Goal: Use online tool/utility: Utilize a website feature to perform a specific function

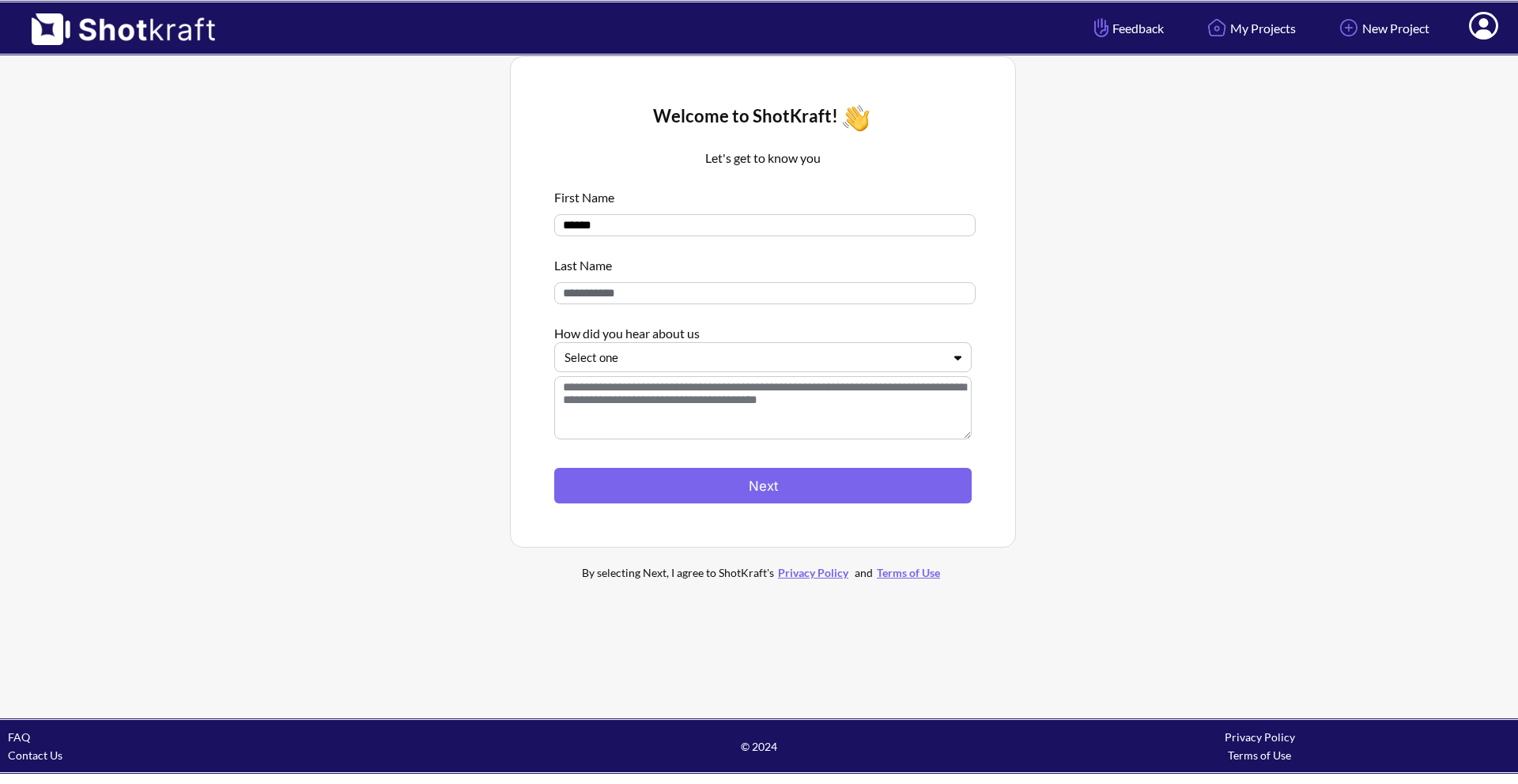
click at [620, 293] on input at bounding box center [764, 294] width 421 height 22
type input "*"
type input "******"
click at [630, 357] on div at bounding box center [753, 358] width 378 height 18
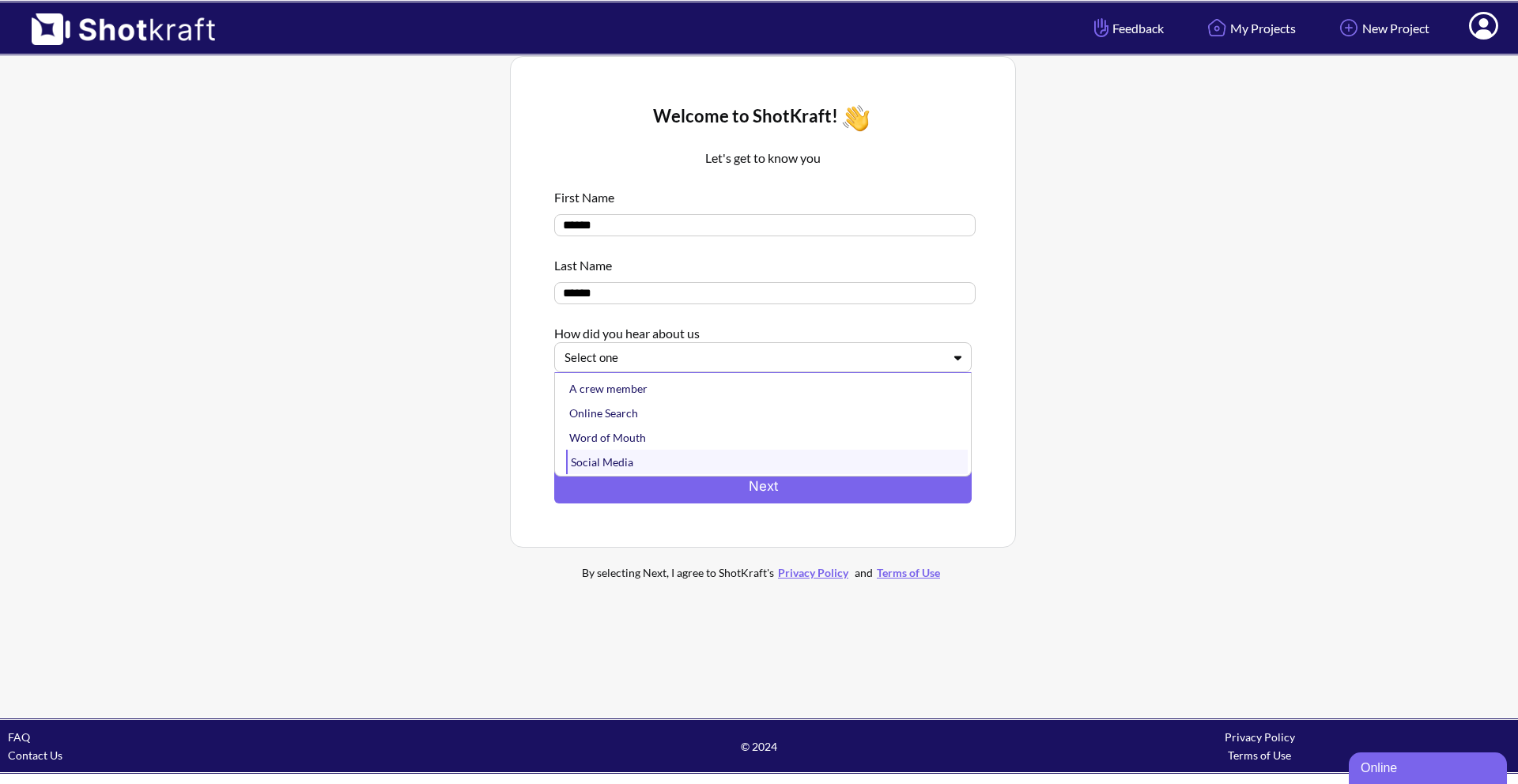
click at [613, 474] on div "Social Media" at bounding box center [767, 462] width 401 height 24
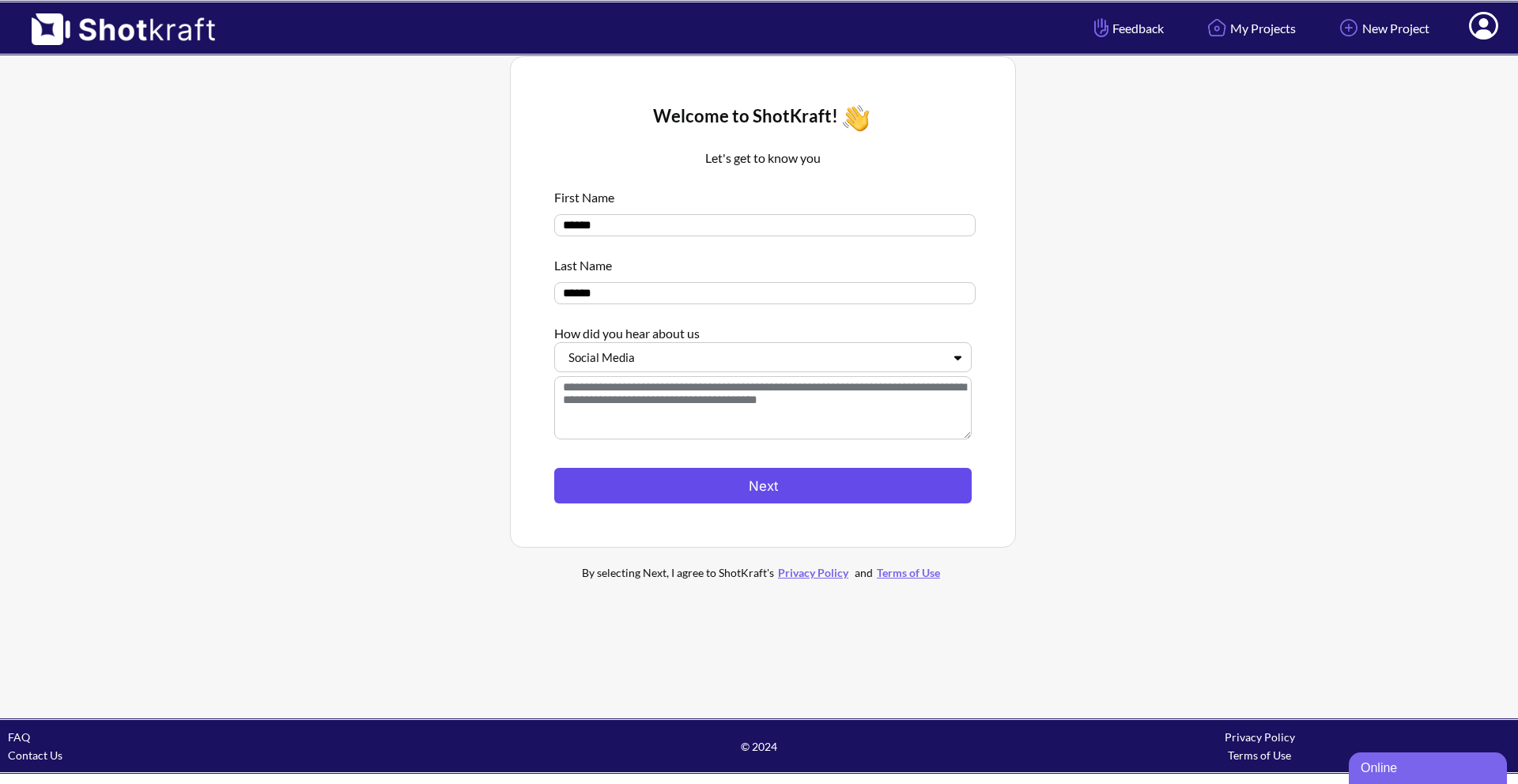
click at [639, 495] on button "Next" at bounding box center [762, 485] width 417 height 35
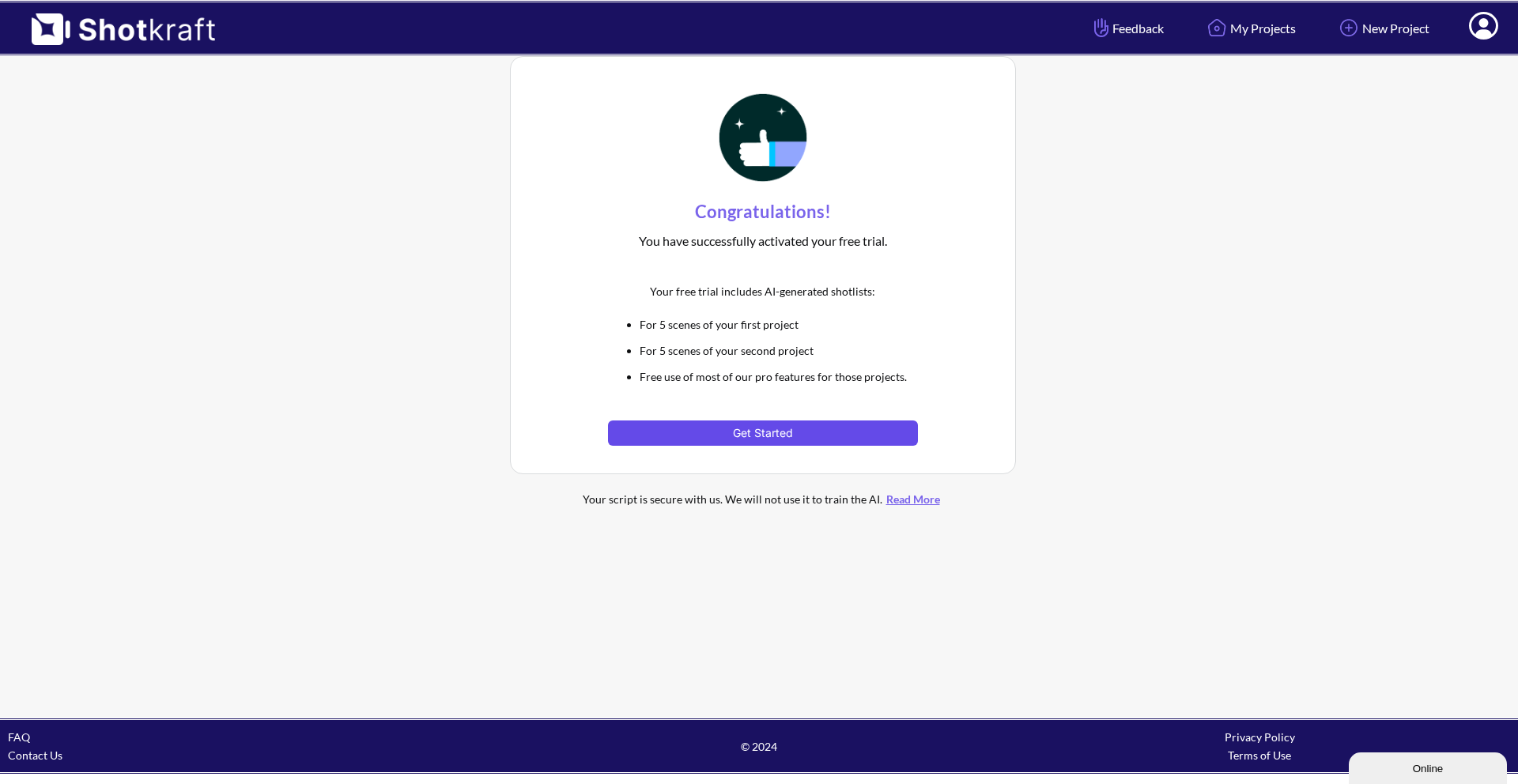
click at [666, 422] on button "Get Started" at bounding box center [762, 432] width 309 height 25
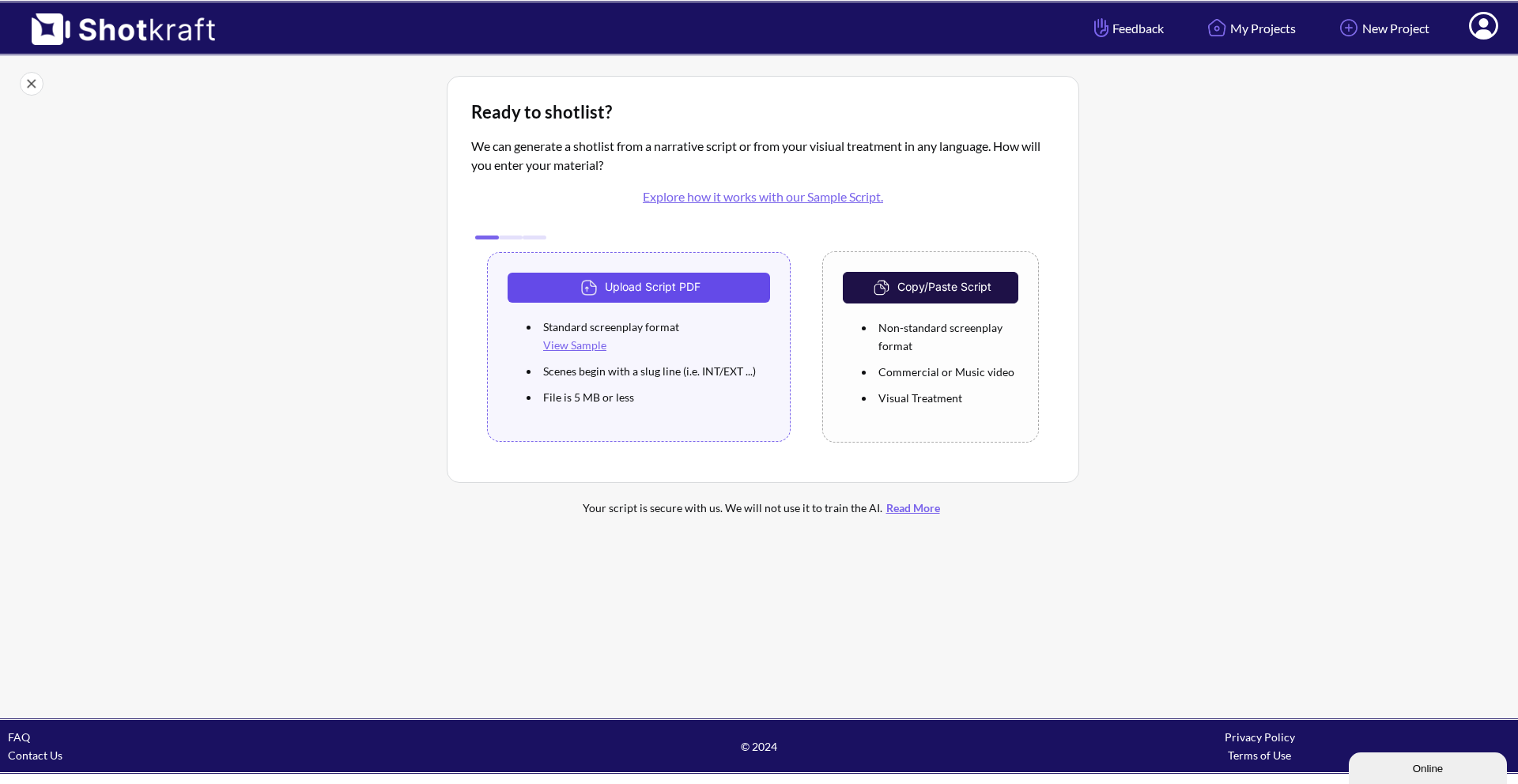
click at [610, 283] on button "Upload Script PDF" at bounding box center [638, 288] width 263 height 30
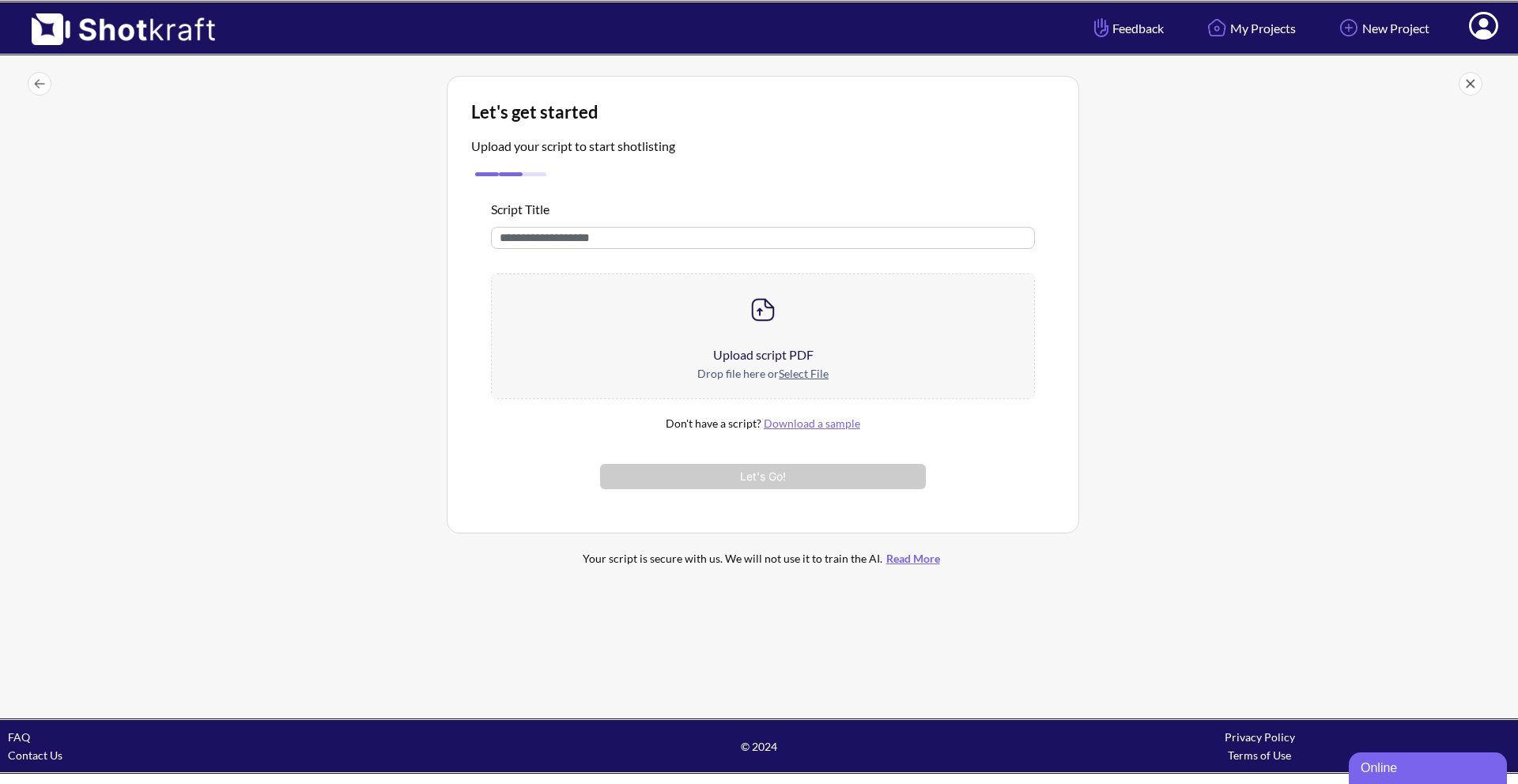
click at [335, 483] on div at bounding box center [231, 329] width 423 height 515
click at [297, 407] on div at bounding box center [231, 329] width 423 height 515
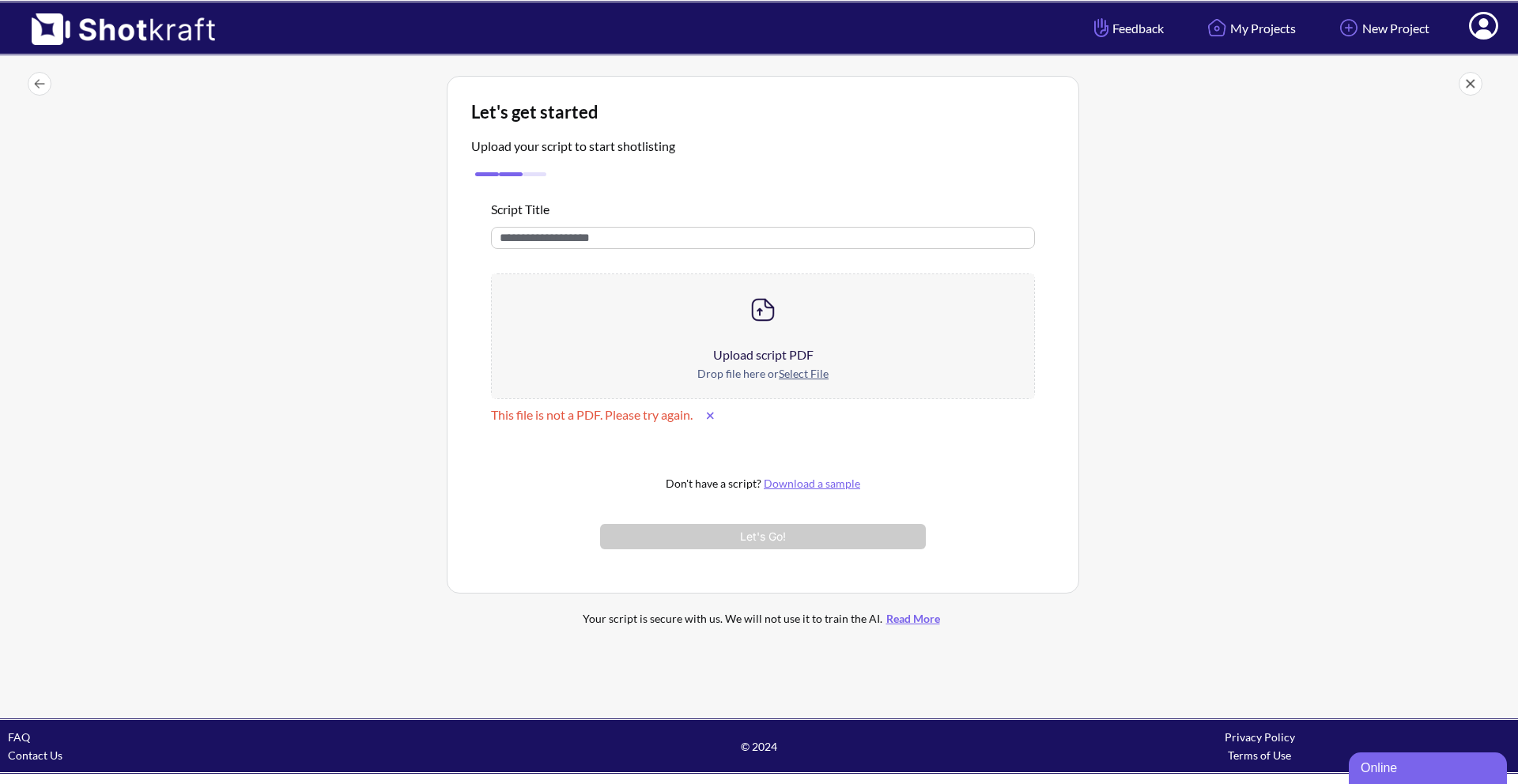
click at [705, 418] on button at bounding box center [710, 415] width 24 height 25
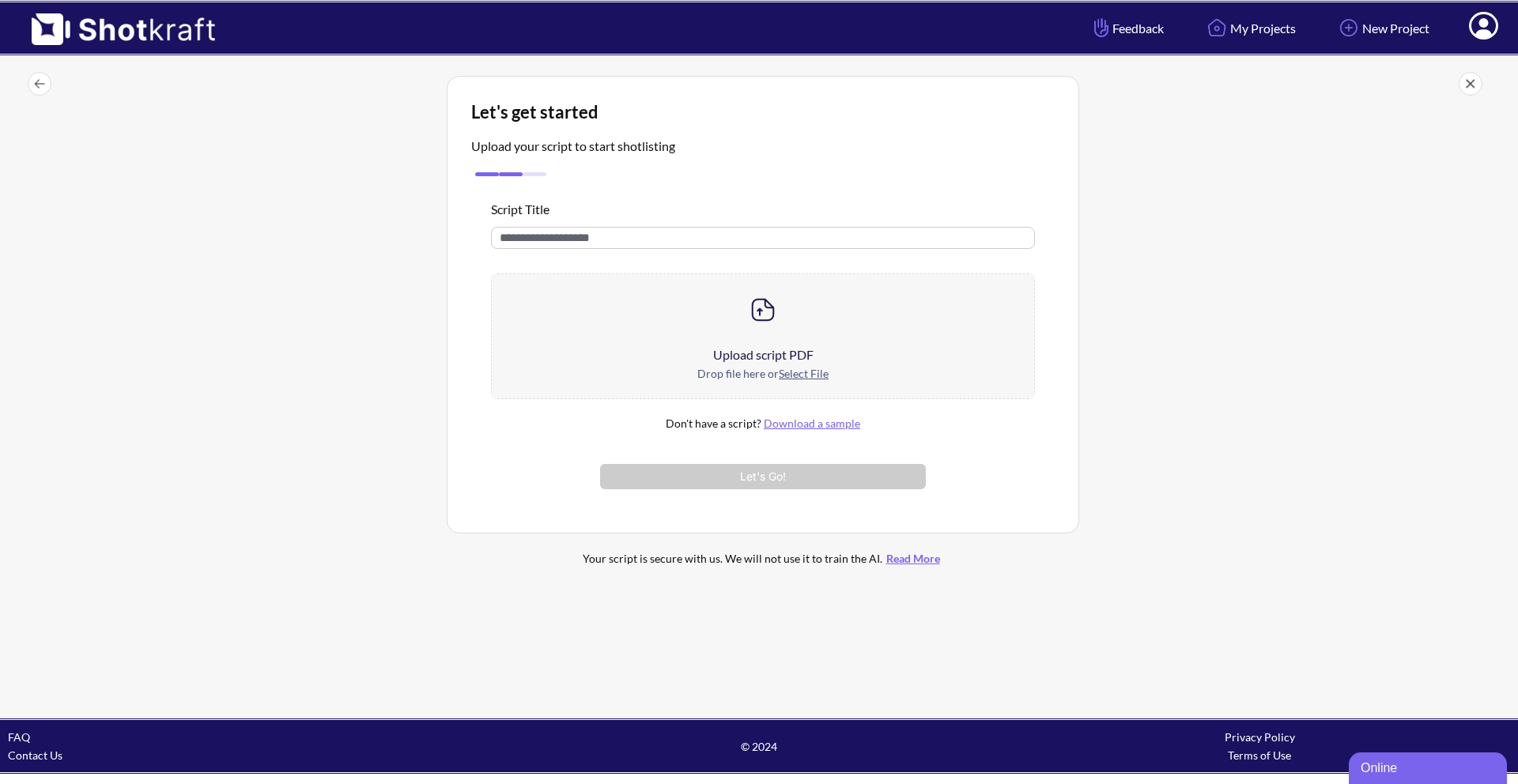
click at [507, 177] on div at bounding box center [511, 174] width 79 height 12
click at [492, 177] on div at bounding box center [511, 174] width 79 height 12
click at [541, 244] on input "text" at bounding box center [762, 238] width 544 height 22
click at [33, 81] on img at bounding box center [40, 84] width 24 height 24
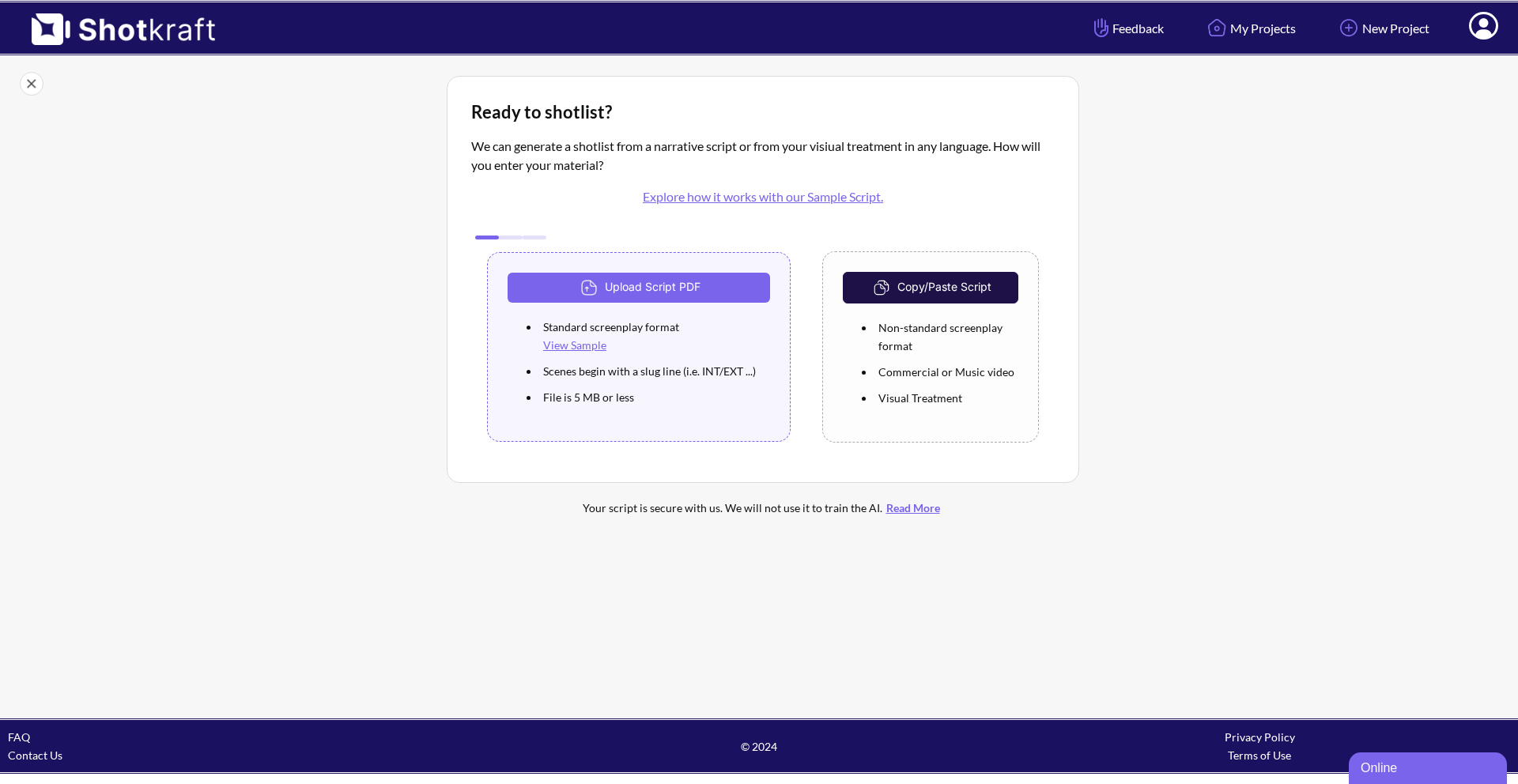
click at [903, 289] on button "Copy/Paste Script" at bounding box center [930, 288] width 176 height 32
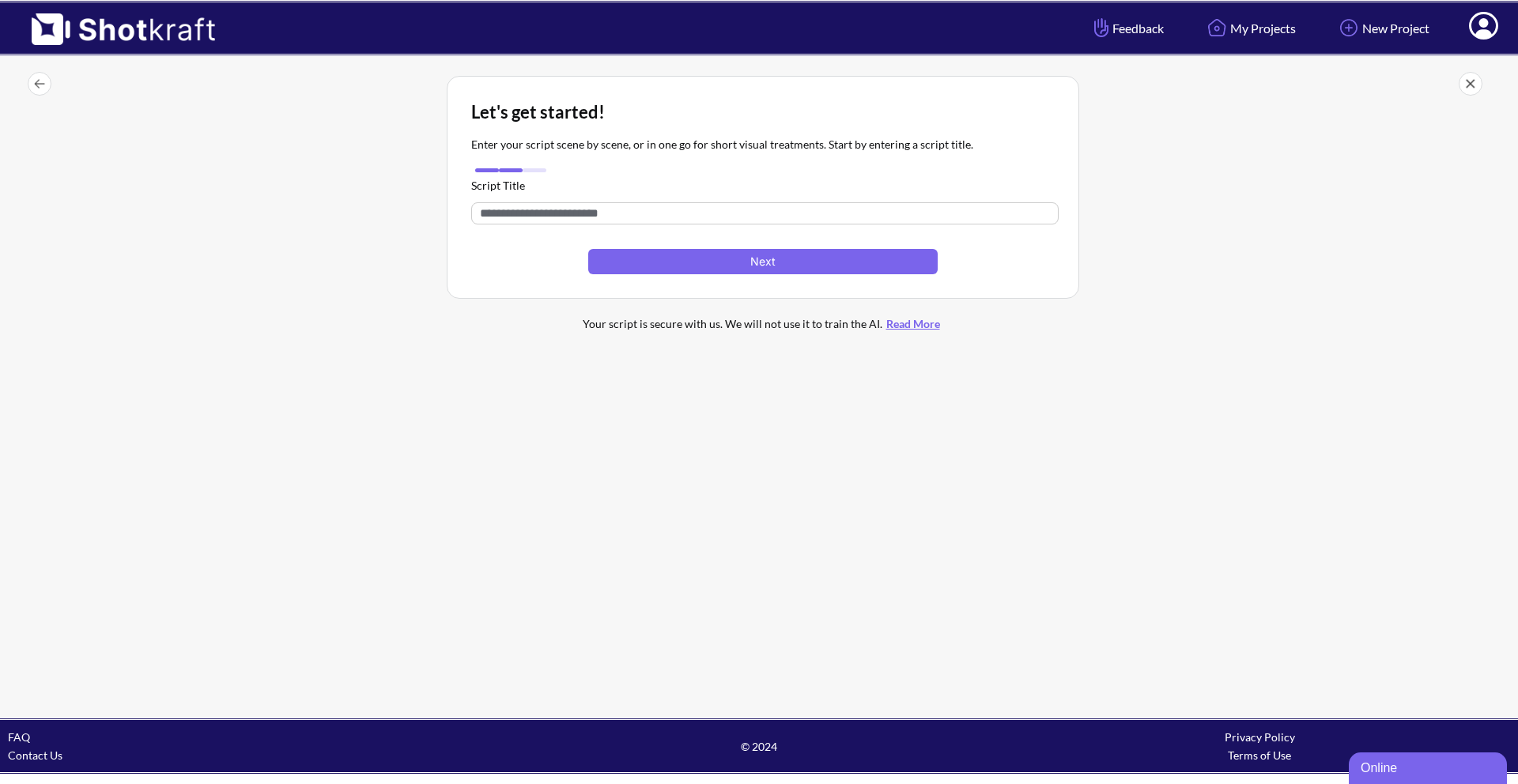
click at [625, 213] on input "text" at bounding box center [765, 214] width 588 height 22
type input "*"
type input "****"
click at [779, 264] on button "Next" at bounding box center [763, 261] width 350 height 25
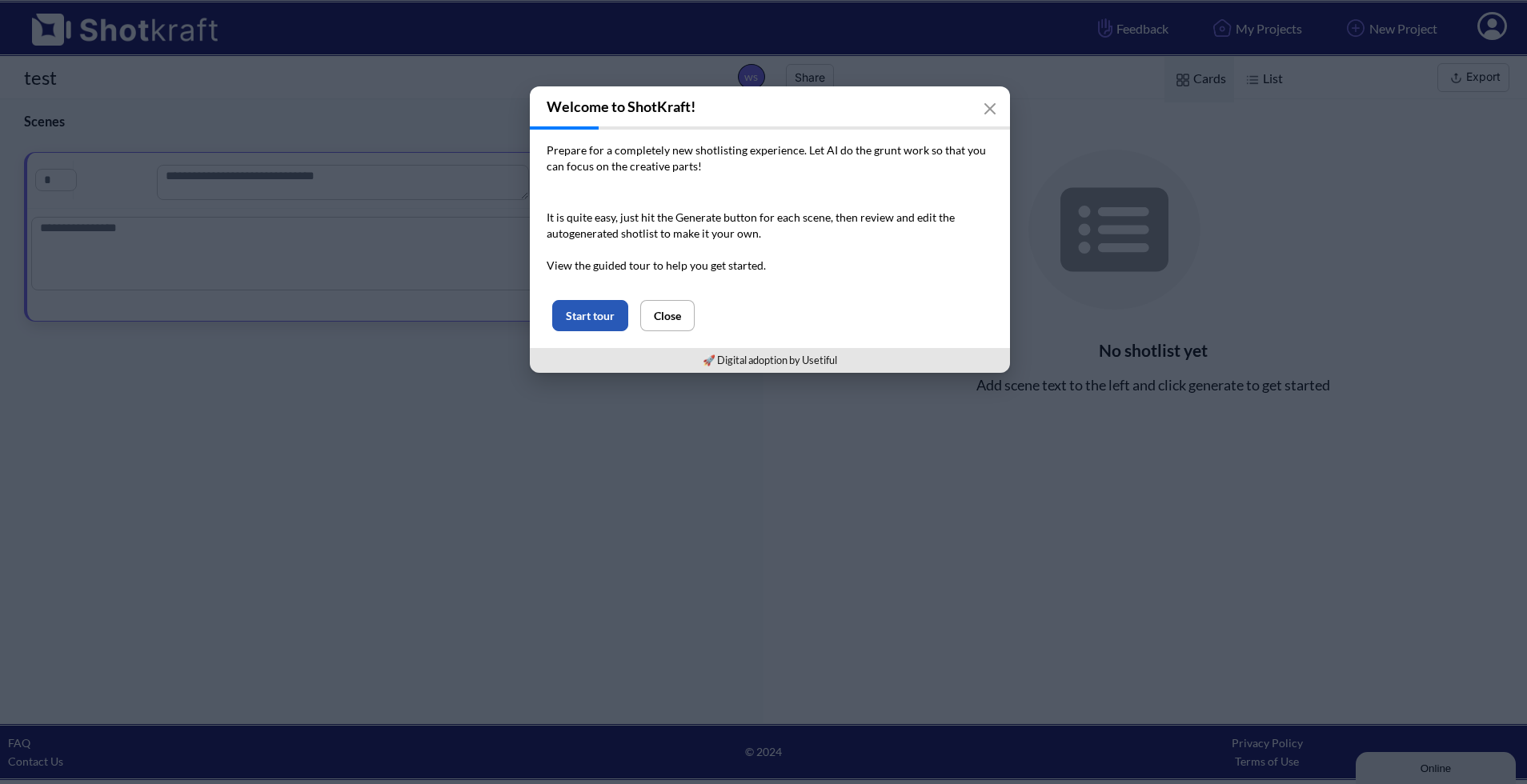
click at [598, 329] on button "Start tour" at bounding box center [590, 316] width 76 height 31
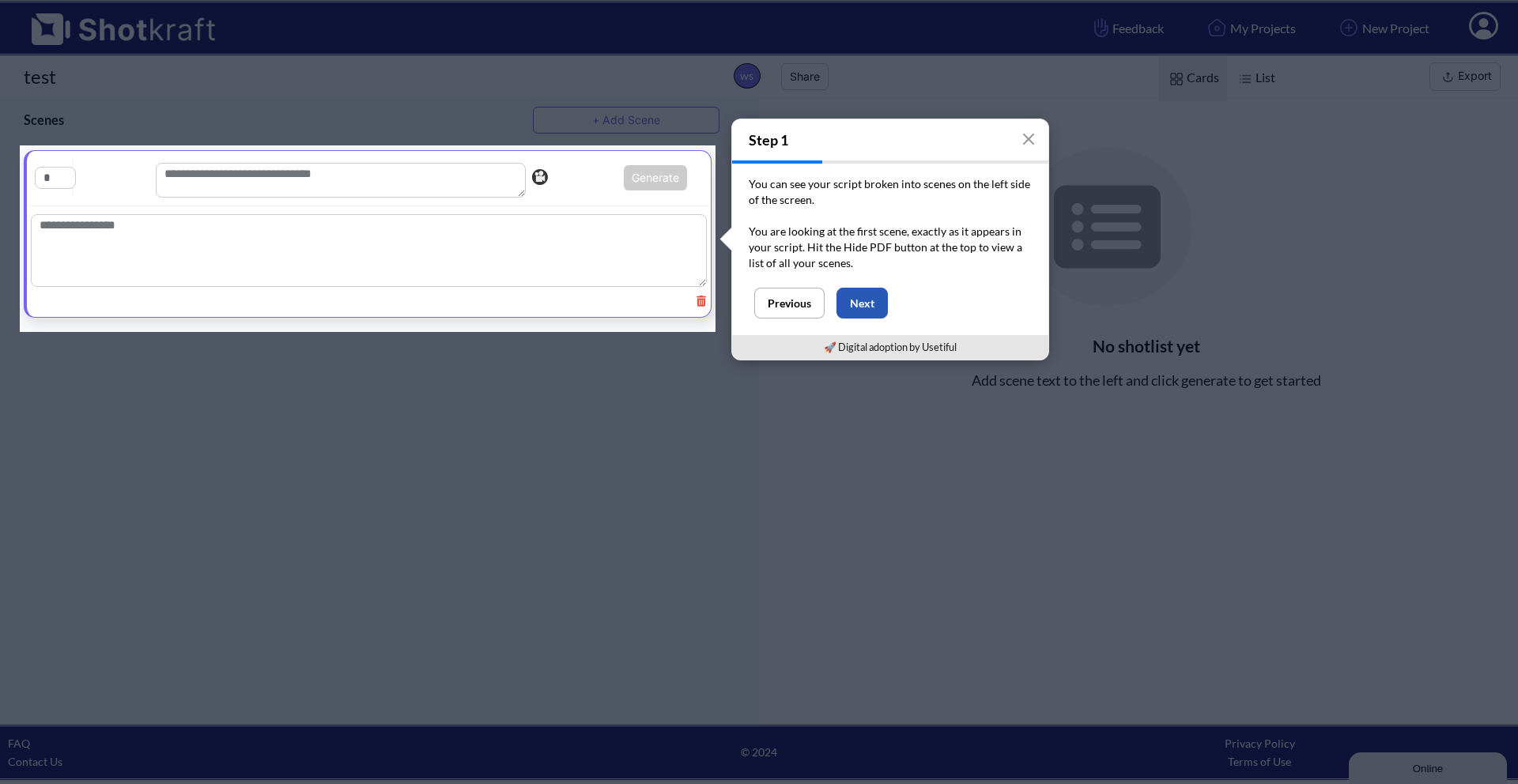
click at [845, 300] on button "Next" at bounding box center [862, 303] width 52 height 31
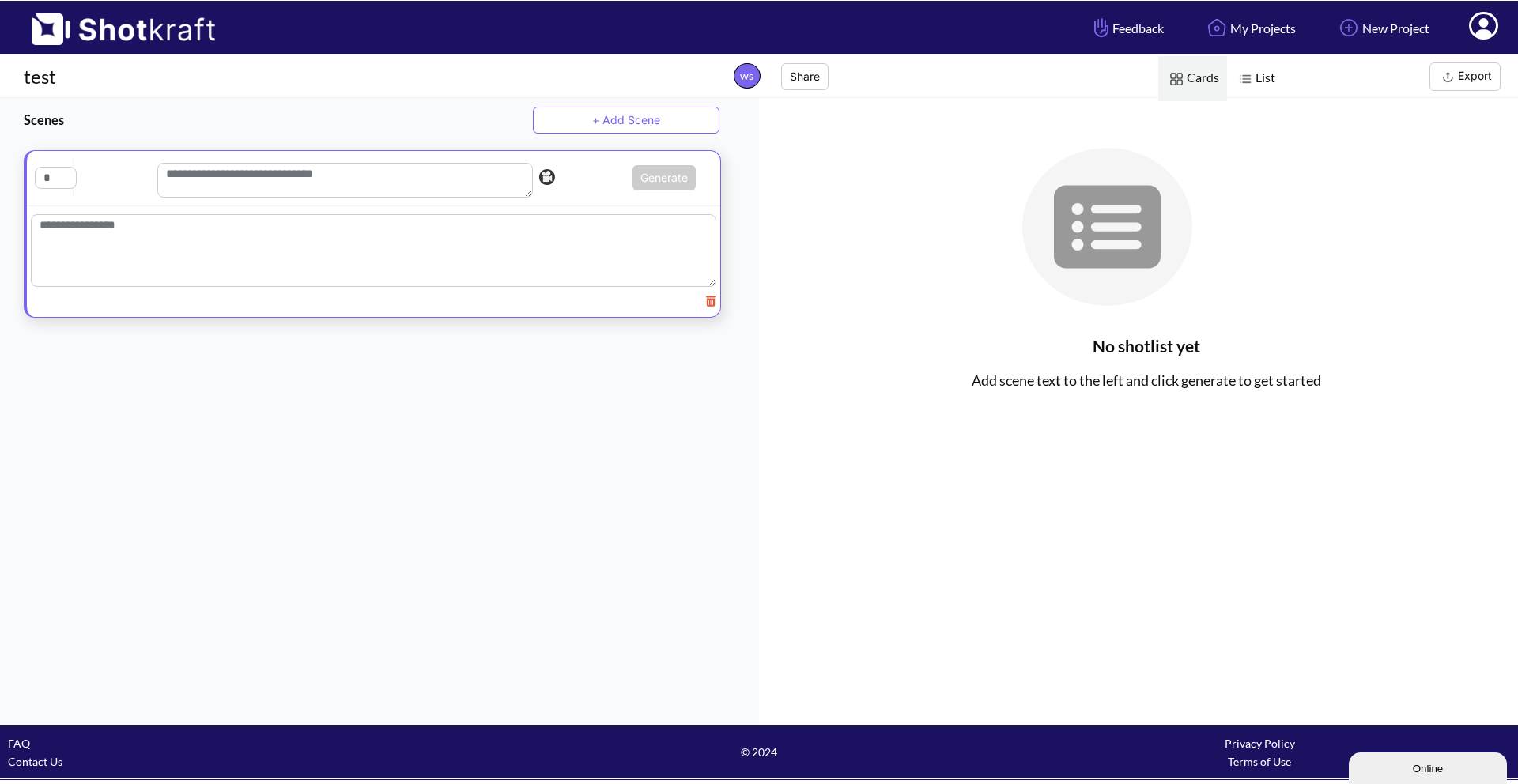
click at [371, 184] on textarea at bounding box center [345, 180] width 376 height 34
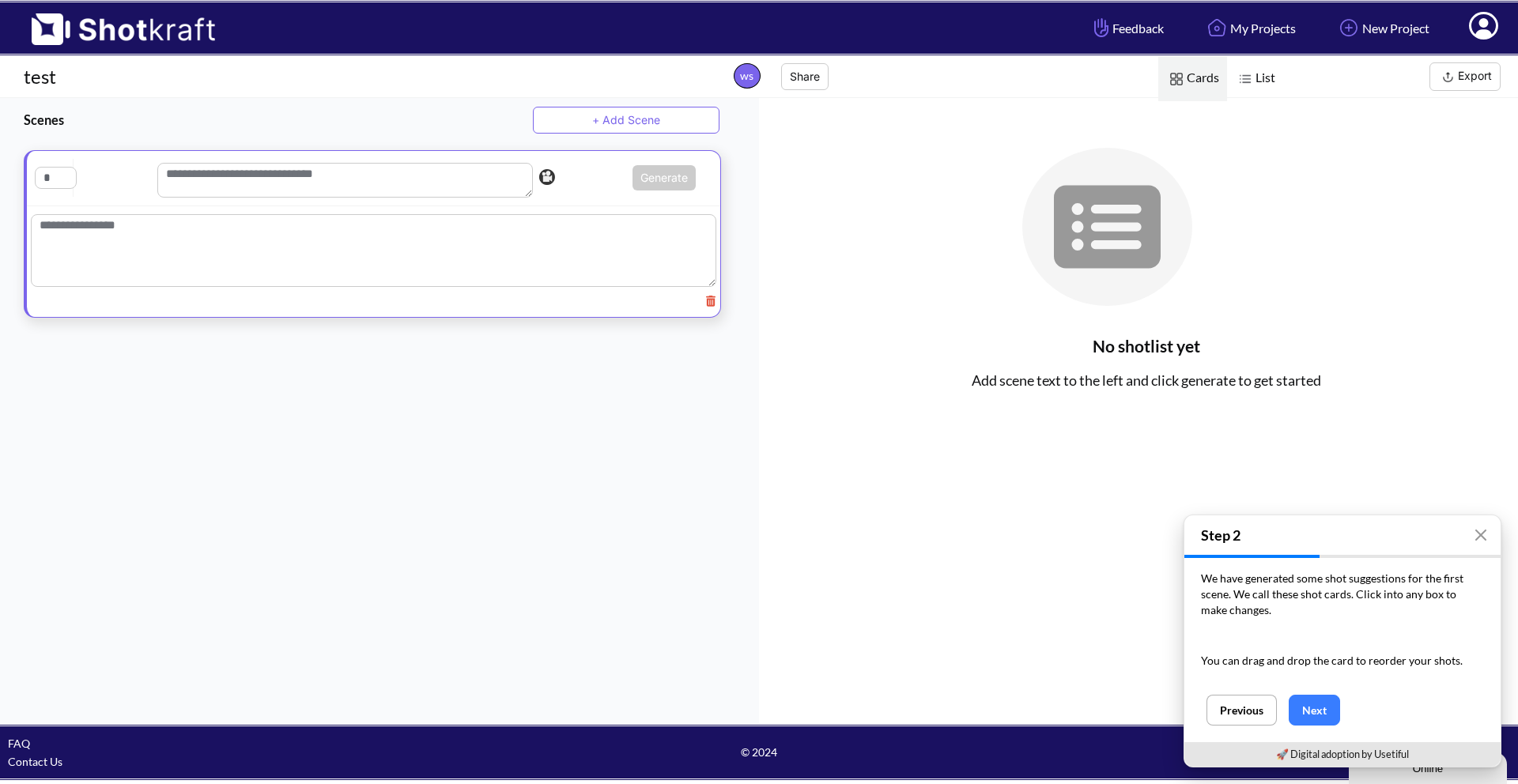
click at [251, 247] on textarea at bounding box center [373, 251] width 685 height 72
click at [87, 206] on div "Generate This is a pro feature. You are using it for free." at bounding box center [373, 178] width 694 height 55
click at [95, 221] on textarea at bounding box center [373, 254] width 685 height 79
click at [1474, 536] on icon "button" at bounding box center [1480, 535] width 13 height 13
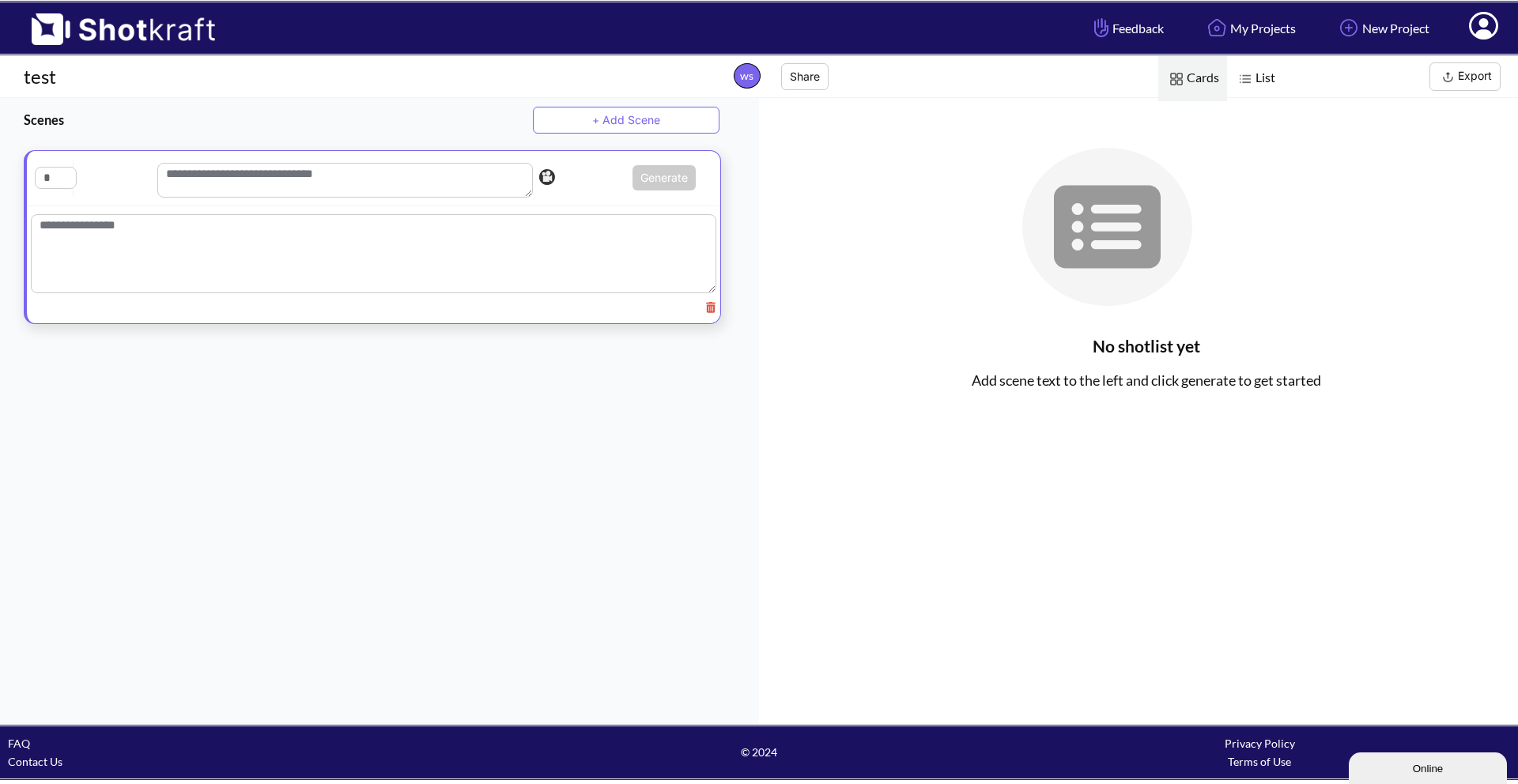
click at [588, 113] on button "+ Add Scene" at bounding box center [625, 120] width 187 height 27
click at [196, 239] on textarea at bounding box center [373, 254] width 685 height 79
click at [54, 185] on input "text" at bounding box center [55, 178] width 42 height 22
type input "*"
click at [58, 366] on input "text" at bounding box center [53, 359] width 42 height 22
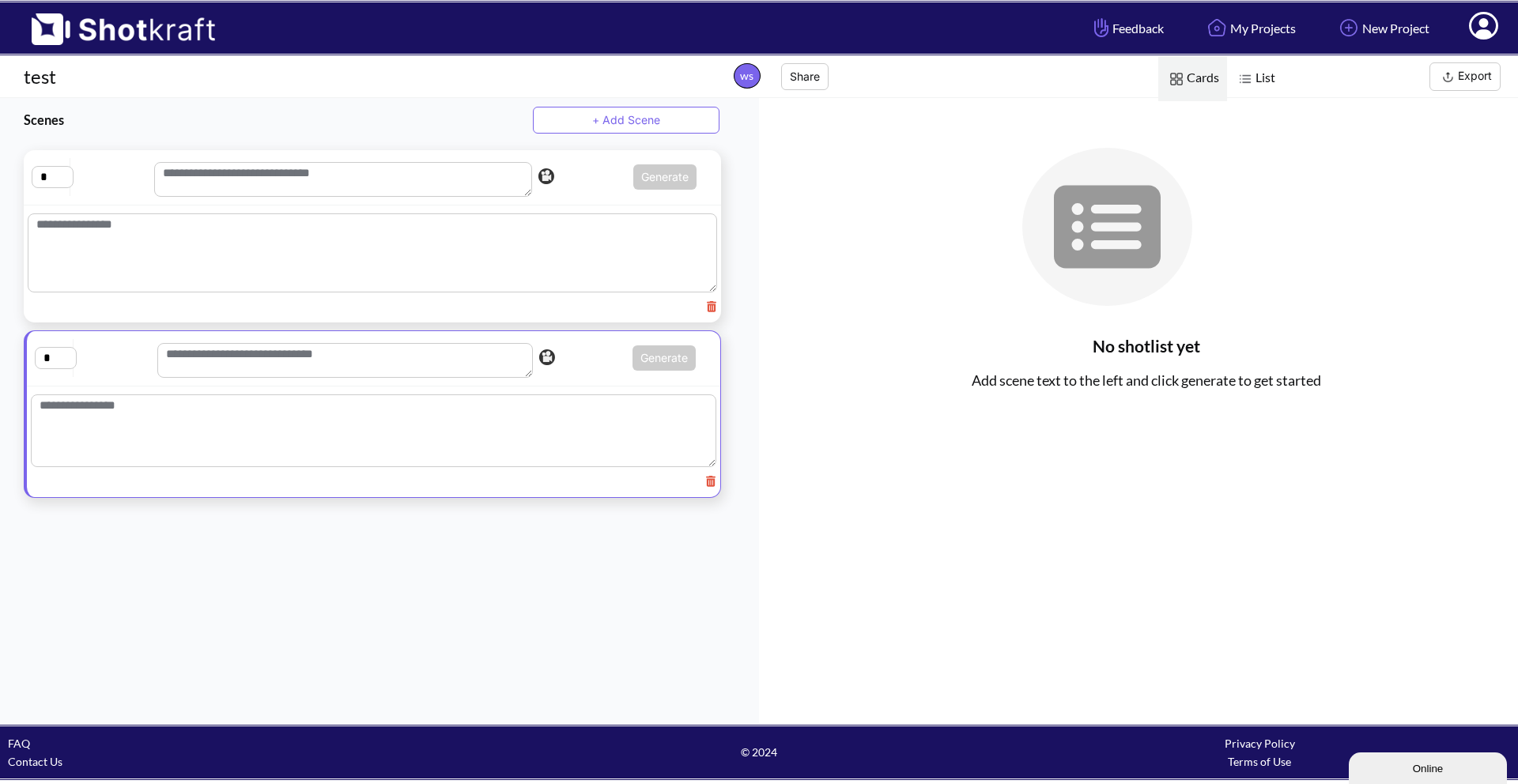
type input "*"
click at [244, 547] on div "Scenes + Add Scene * Generate This is a pro feature. You are using it for free.…" at bounding box center [379, 411] width 759 height 626
click at [253, 243] on textarea at bounding box center [372, 253] width 689 height 79
click at [551, 248] on textarea at bounding box center [373, 254] width 685 height 79
click at [454, 255] on textarea at bounding box center [373, 254] width 685 height 79
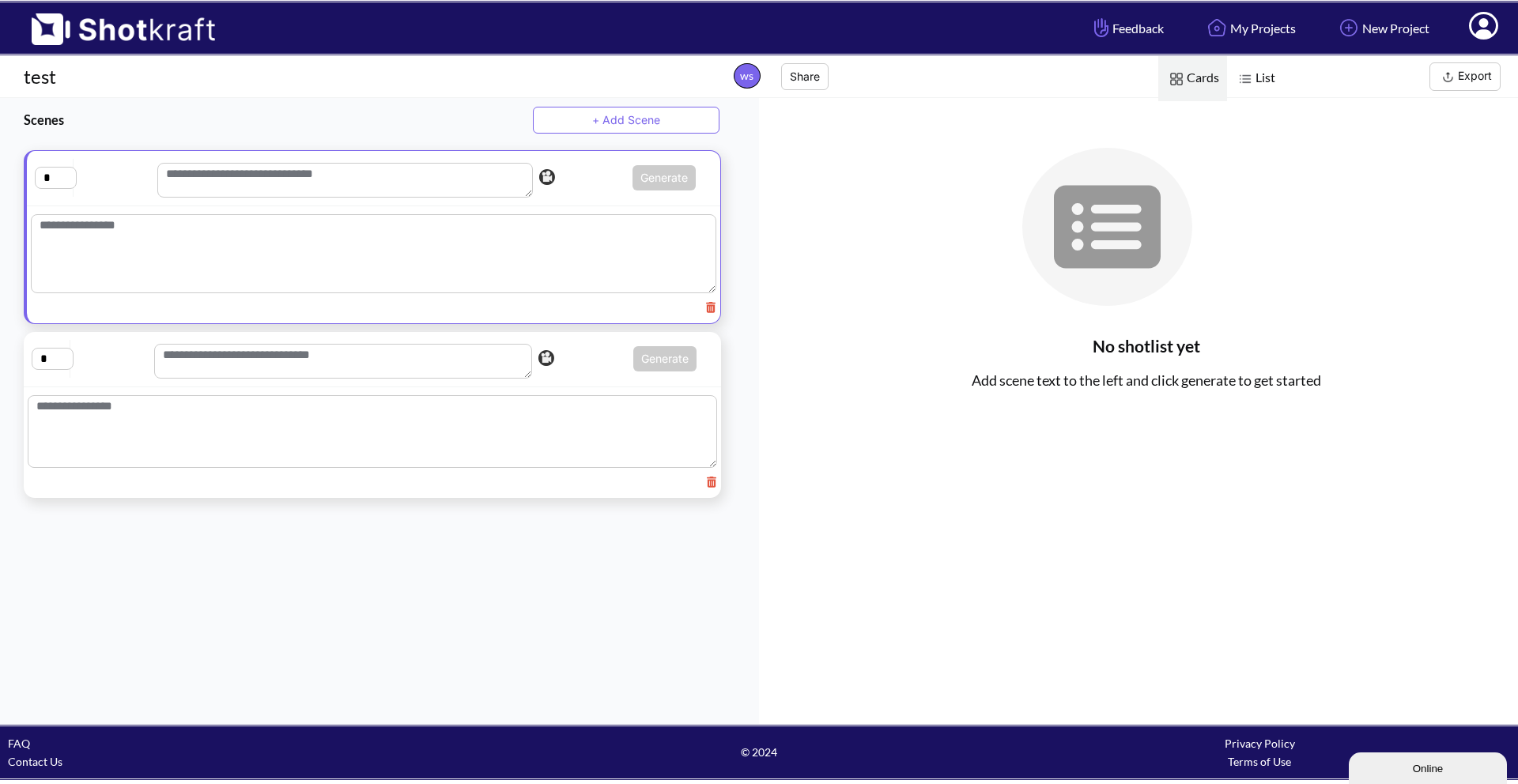
click at [54, 221] on textarea at bounding box center [373, 254] width 685 height 79
paste textarea "**********"
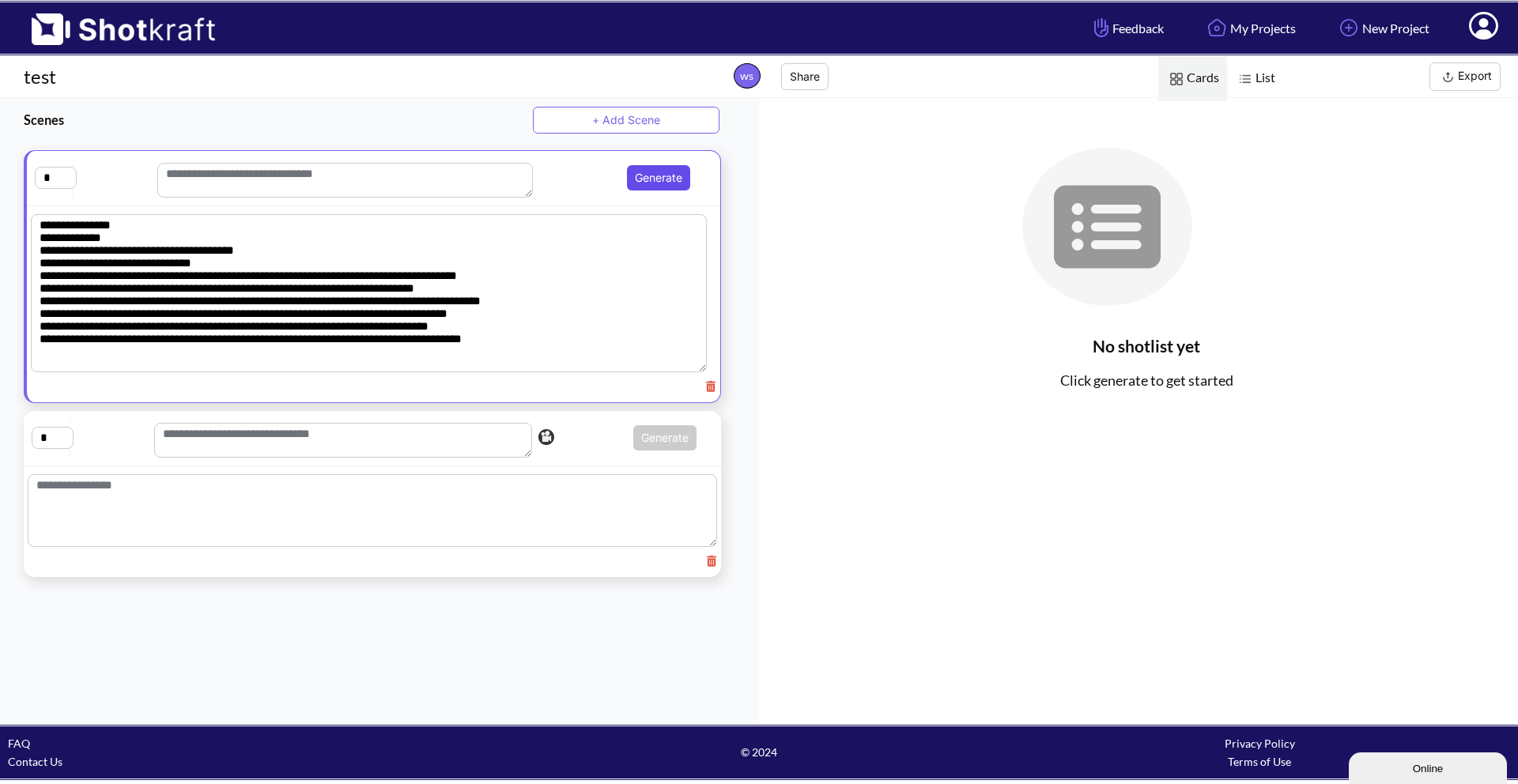
click at [627, 182] on button "Generate" at bounding box center [658, 177] width 63 height 25
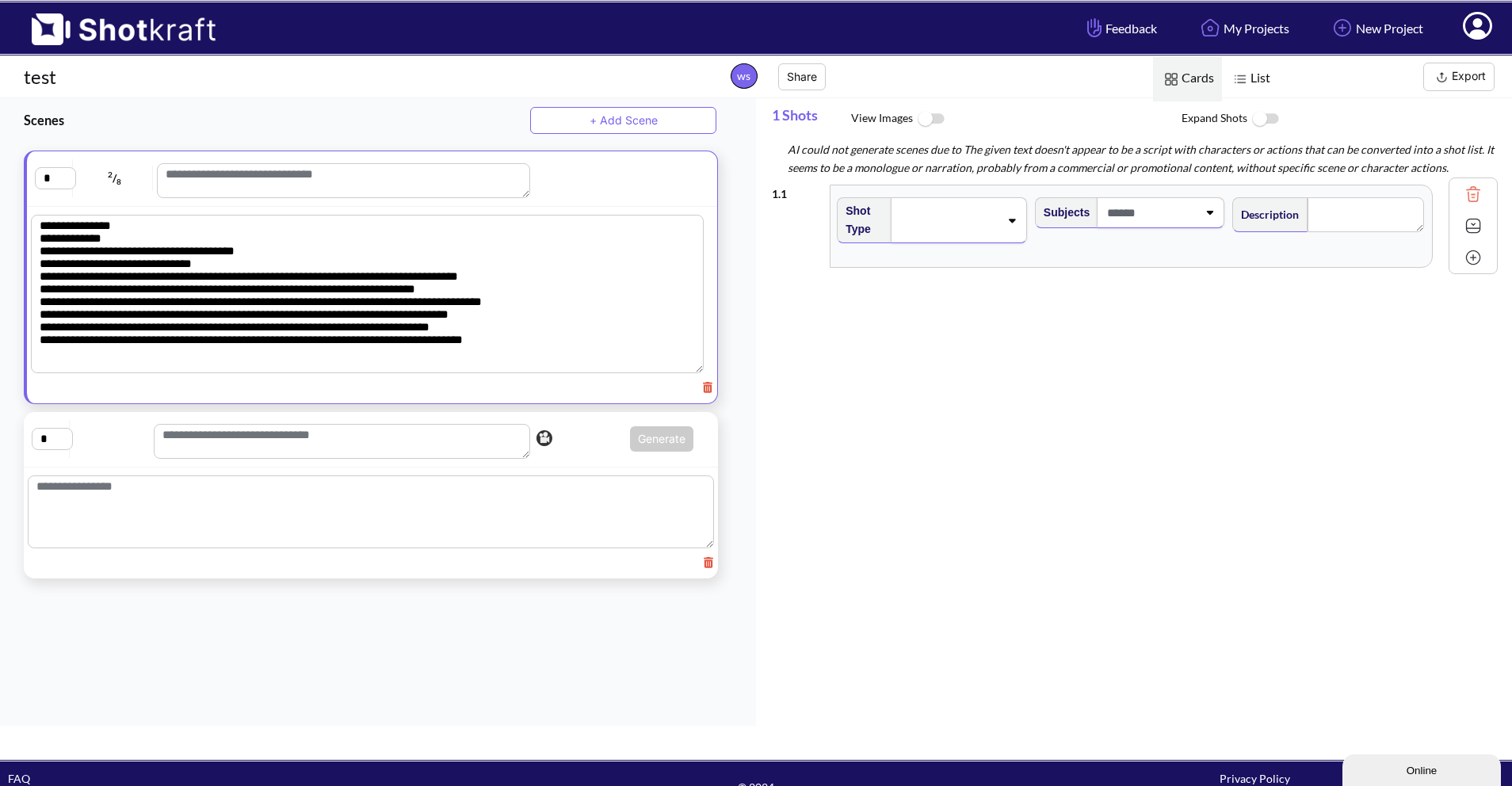
click at [1140, 212] on span at bounding box center [1149, 212] width 93 height 26
click at [971, 217] on span at bounding box center [949, 220] width 102 height 22
click at [1233, 265] on div "1 . 1 Shot Type CU OTS Medium Two Shot ECU Wide Master shot Cowboy Insert POV F…" at bounding box center [1135, 225] width 725 height 97
click at [987, 157] on div "AI could not generate scenes due to The given text doesn't appear to be a scrip…" at bounding box center [1142, 158] width 740 height 36
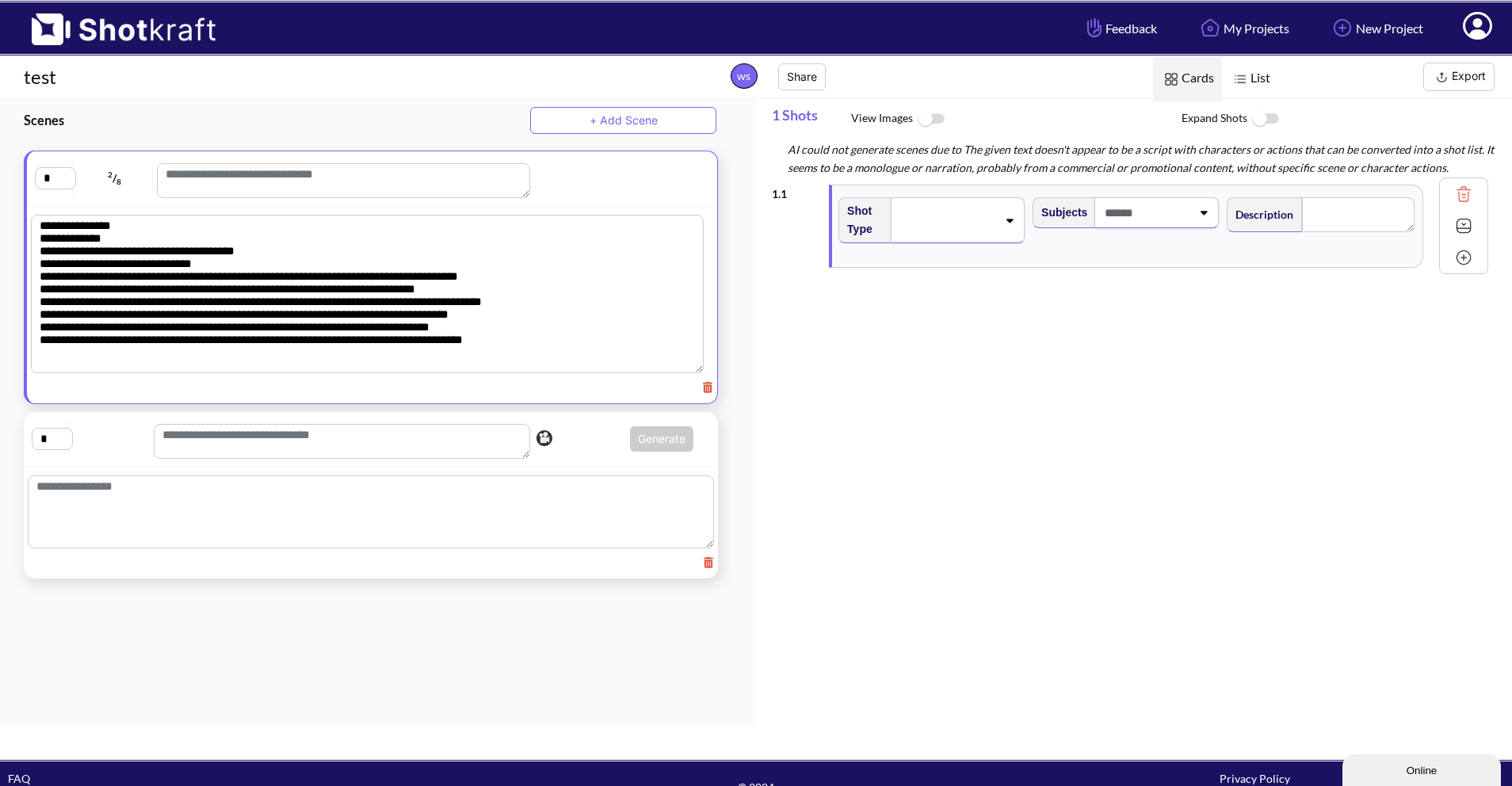
click at [405, 309] on textarea "**********" at bounding box center [367, 294] width 673 height 158
drag, startPoint x: 452, startPoint y: 350, endPoint x: 28, endPoint y: 250, distance: 435.6
click at [28, 250] on div "**********" at bounding box center [371, 291] width 690 height 170
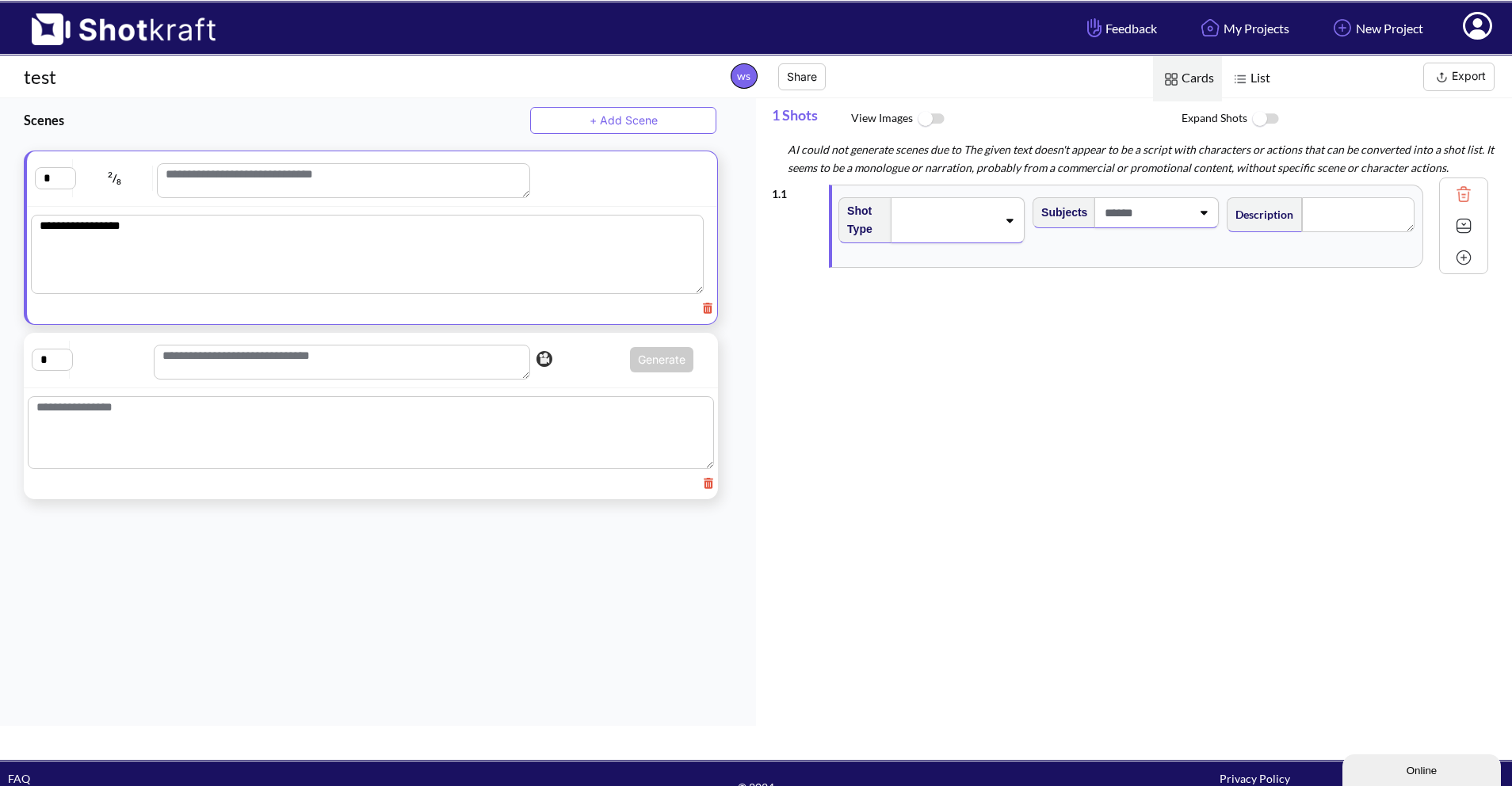
click at [478, 239] on textarea "**********" at bounding box center [367, 255] width 673 height 79
type textarea "**********"
click at [562, 187] on div "* 2 / 8" at bounding box center [367, 178] width 665 height 39
click at [1218, 32] on link "My Projects" at bounding box center [1243, 28] width 117 height 42
